Goal: Navigation & Orientation: Understand site structure

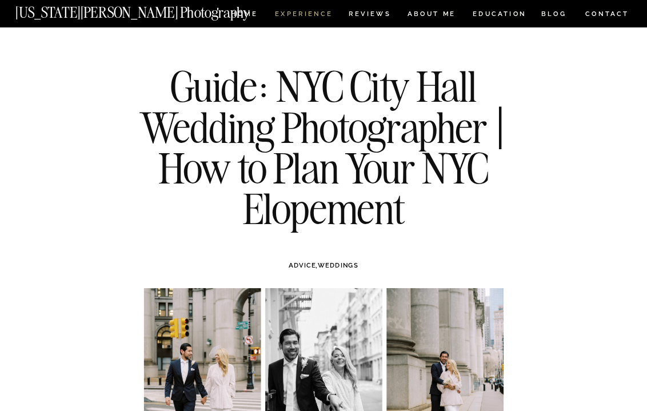
click at [326, 13] on nav "Experience" at bounding box center [303, 15] width 57 height 9
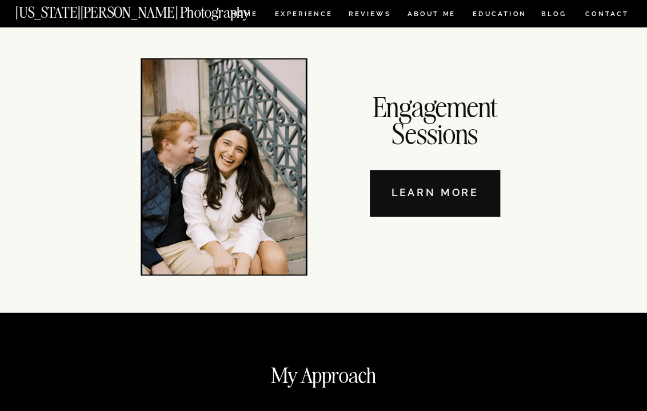
scroll to position [3715, 0]
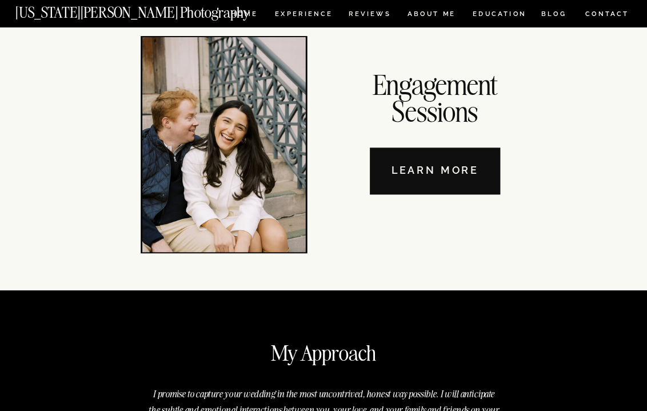
click at [471, 174] on nav "Learn More" at bounding box center [435, 171] width 130 height 47
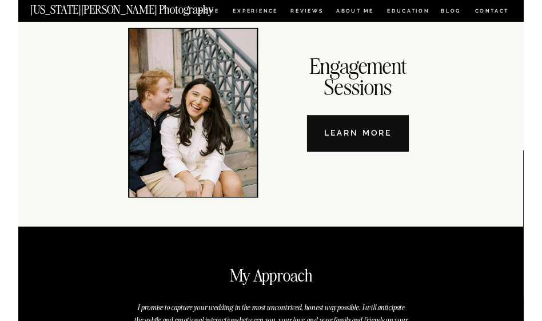
scroll to position [3173, 0]
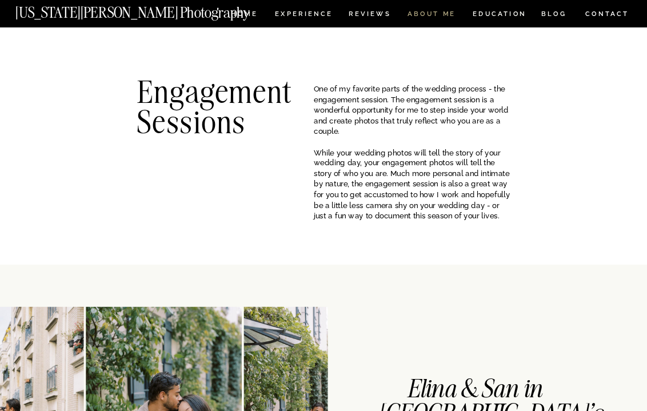
click at [434, 14] on nav "ABOUT ME" at bounding box center [431, 15] width 49 height 9
